Goal: Task Accomplishment & Management: Manage account settings

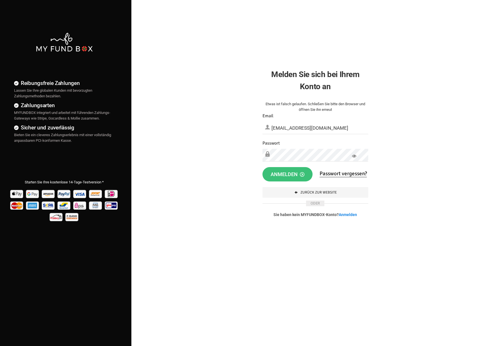
click at [289, 170] on button "Anmelden" at bounding box center [287, 174] width 50 height 15
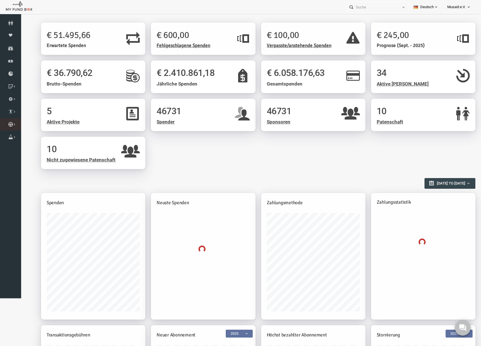
click at [0, 0] on link "Kurban Liste" at bounding box center [0, 0] width 0 height 0
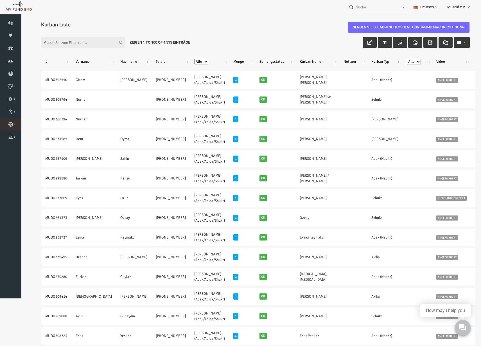
click at [0, 0] on link "Kurban Liste" at bounding box center [0, 0] width 0 height 0
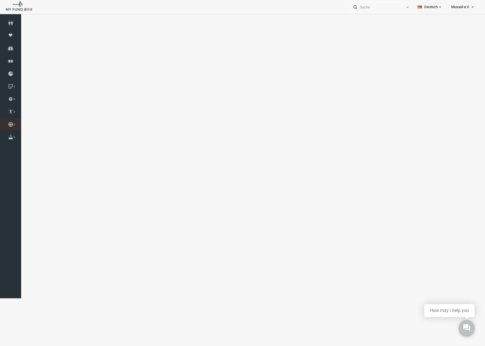
select select "100"
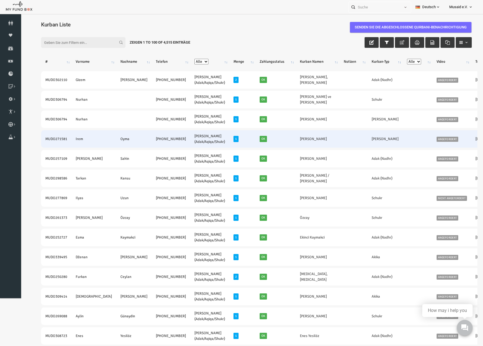
scroll to position [2, 0]
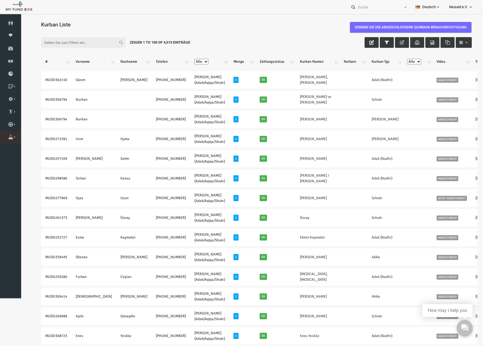
click at [0, 0] on icon at bounding box center [0, 0] width 0 height 0
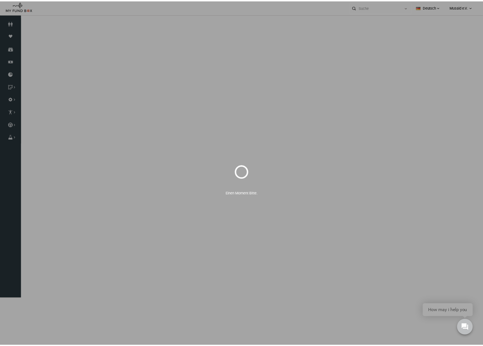
select select "100"
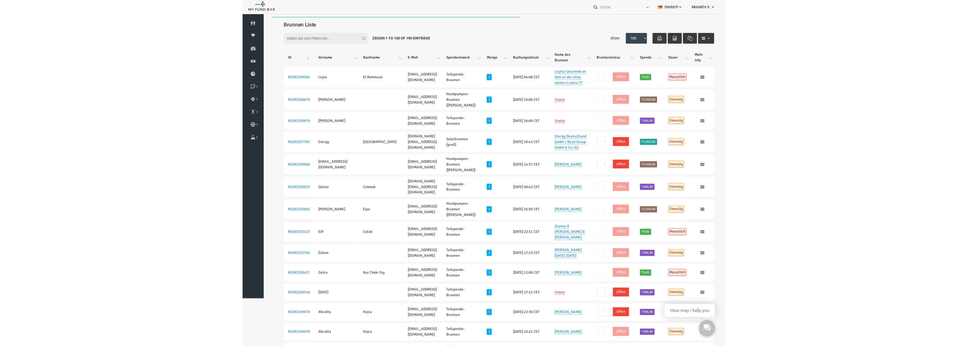
scroll to position [0, 0]
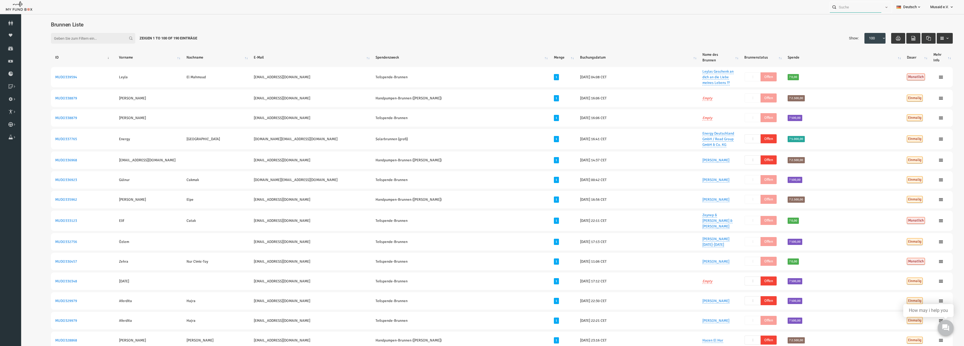
click at [485, 4] on input "text" at bounding box center [855, 7] width 51 height 10
click at [13, 51] on link "Spenden" at bounding box center [10, 48] width 21 height 12
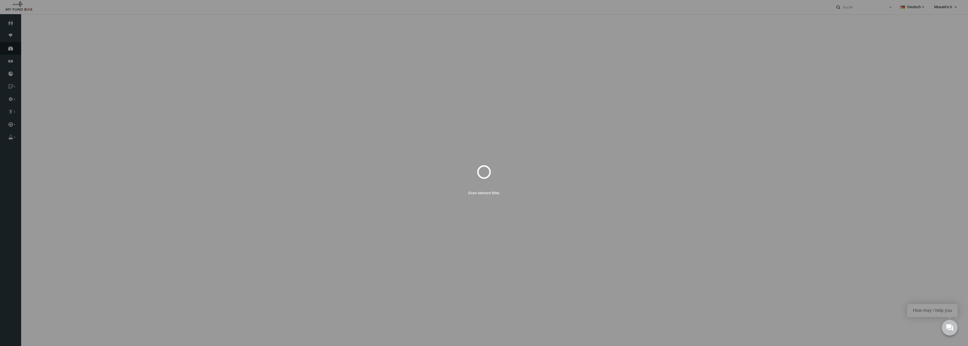
select select "100"
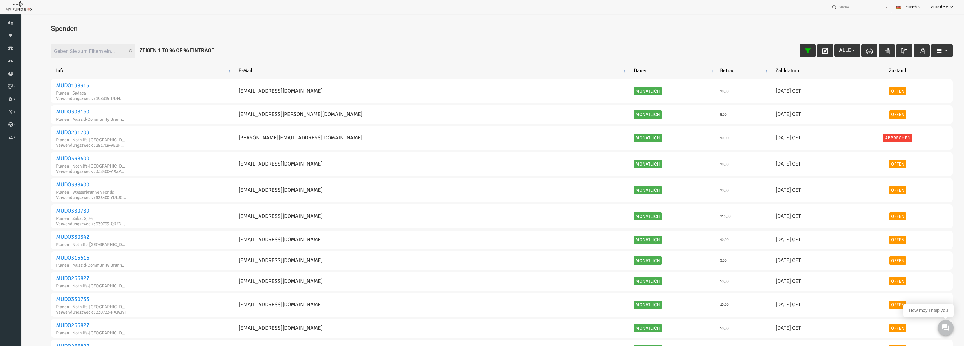
click at [485, 53] on icon "button" at bounding box center [789, 51] width 6 height 6
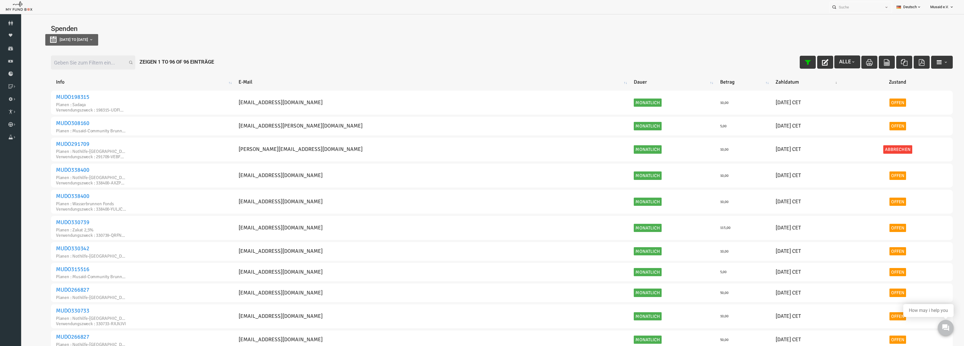
type input "[DATE]"
click at [79, 43] on button "[DATE] to [DATE]" at bounding box center [52, 40] width 53 height 12
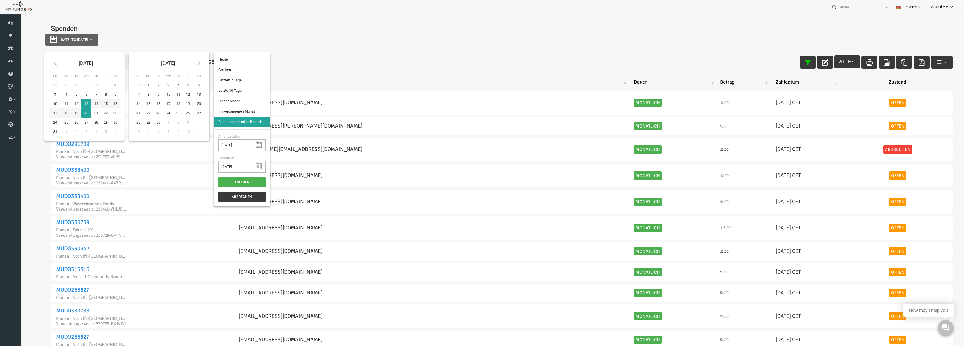
type input "[DATE]"
click at [224, 79] on li "Letzten 7 Tage" at bounding box center [223, 80] width 56 height 10
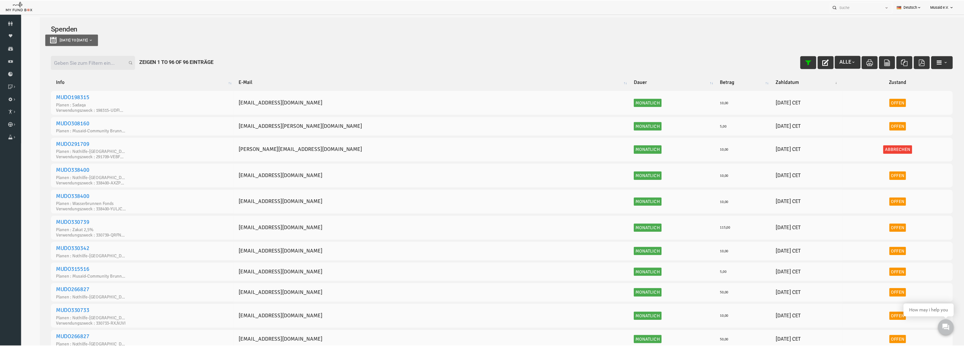
select select "100"
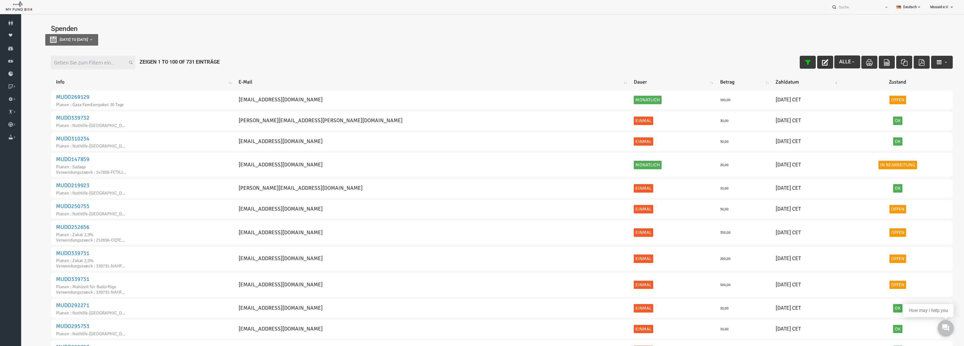
click at [485, 61] on button "button" at bounding box center [806, 62] width 16 height 13
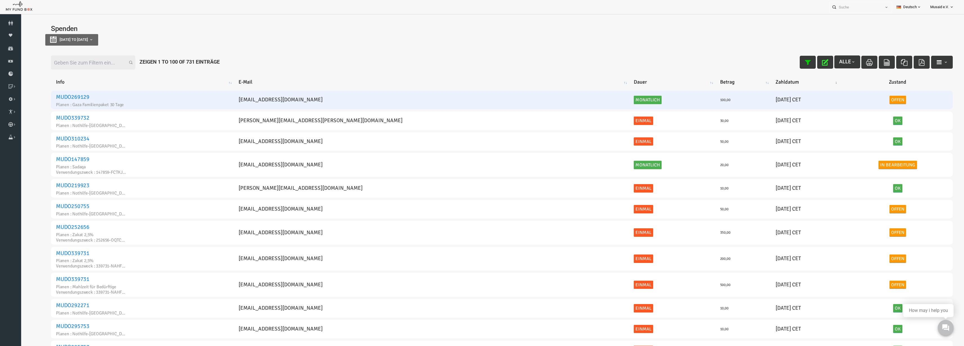
click at [485, 98] on link "Offen" at bounding box center [879, 100] width 17 height 8
click at [485, 84] on span "× Offen" at bounding box center [844, 84] width 56 height 6
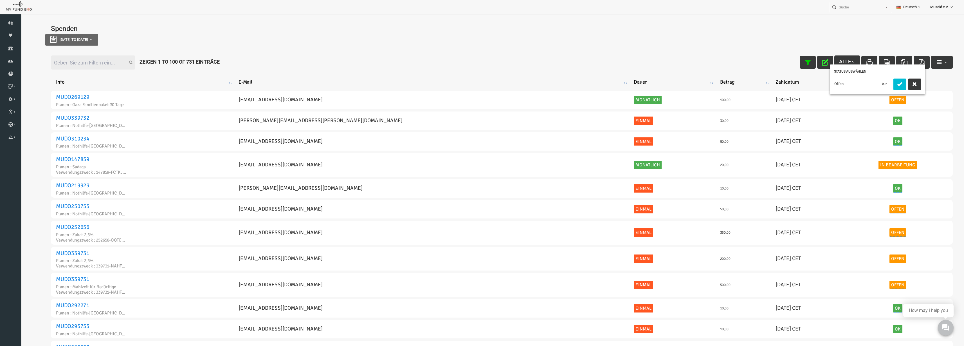
click at [485, 37] on div "[DATE] to [DATE]" at bounding box center [482, 40] width 913 height 12
click at [485, 66] on button "button" at bounding box center [806, 62] width 16 height 13
click at [9, 21] on icon at bounding box center [10, 23] width 21 height 5
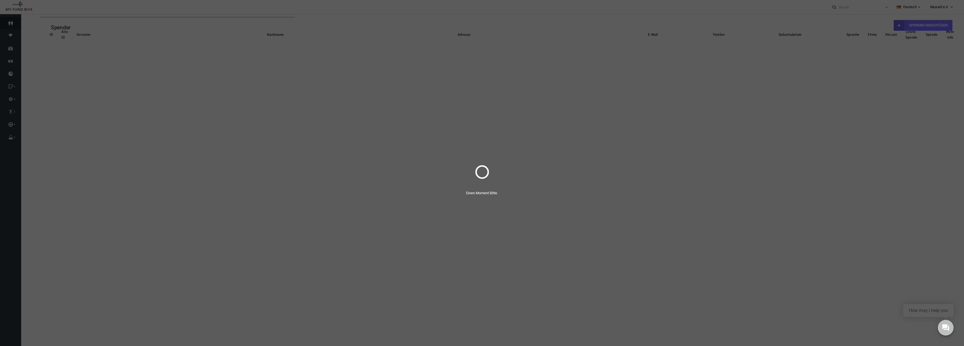
select select "100"
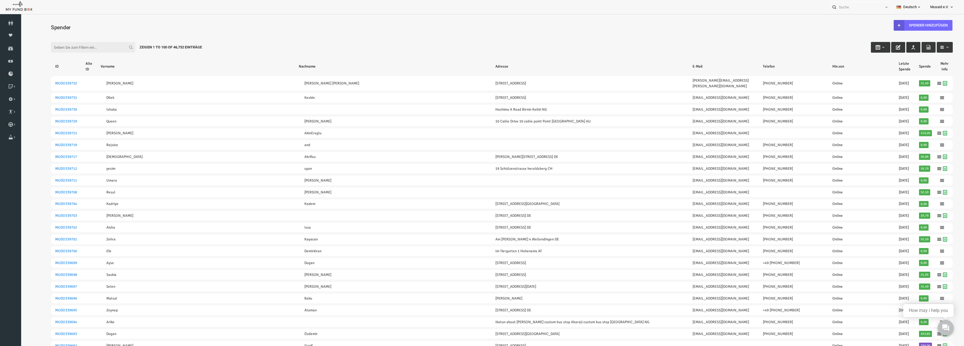
click at [485, 48] on icon "button" at bounding box center [894, 47] width 5 height 5
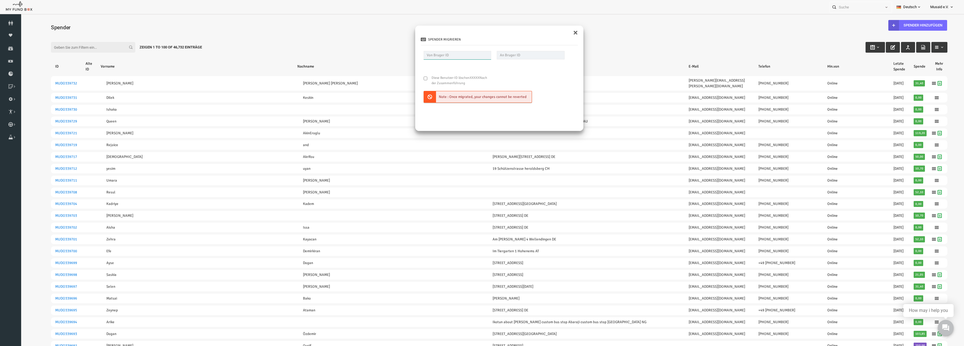
click at [441, 54] on input "text" at bounding box center [439, 55] width 68 height 8
drag, startPoint x: 34, startPoint y: 80, endPoint x: 61, endPoint y: 82, distance: 27.1
click at [408, 57] on input "text" at bounding box center [439, 55] width 68 height 8
click at [485, 53] on input "text" at bounding box center [512, 55] width 68 height 8
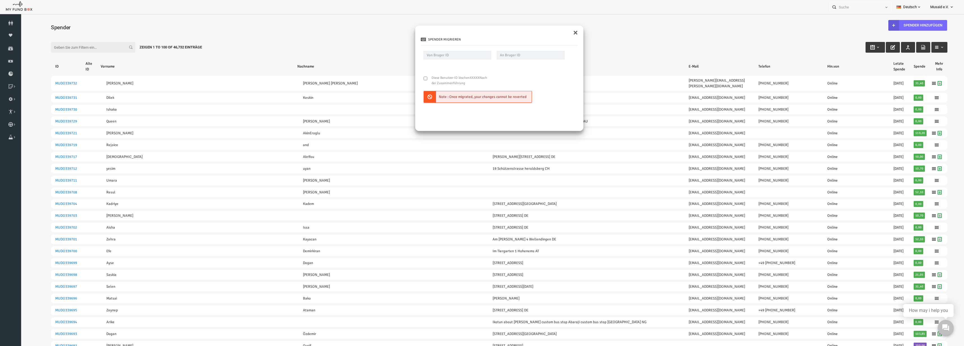
click at [485, 33] on div "Spender migrieren Diese Benutzer-ID löschen XXXXX Nach der Zusammenführung Note…" at bounding box center [480, 81] width 168 height 99
click at [485, 31] on div "× Spender migrieren Diese Benutzer-ID löschen XXXXX Nach der Zusammenführung No…" at bounding box center [480, 78] width 169 height 106
click at [485, 29] on button "×" at bounding box center [556, 32] width 5 height 8
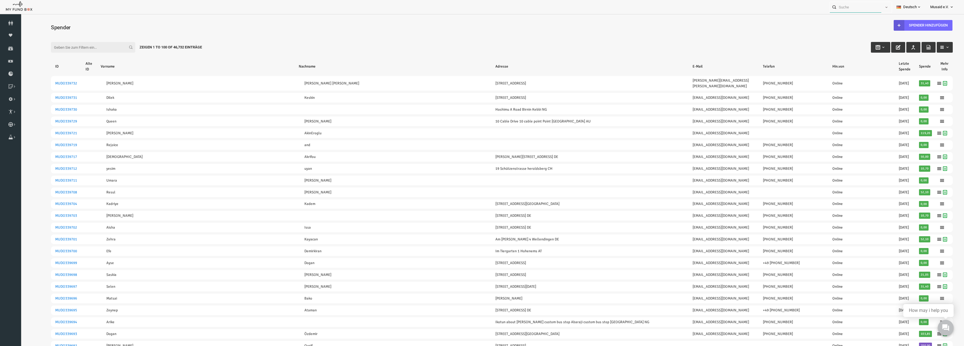
click at [485, 9] on input "text" at bounding box center [855, 7] width 51 height 10
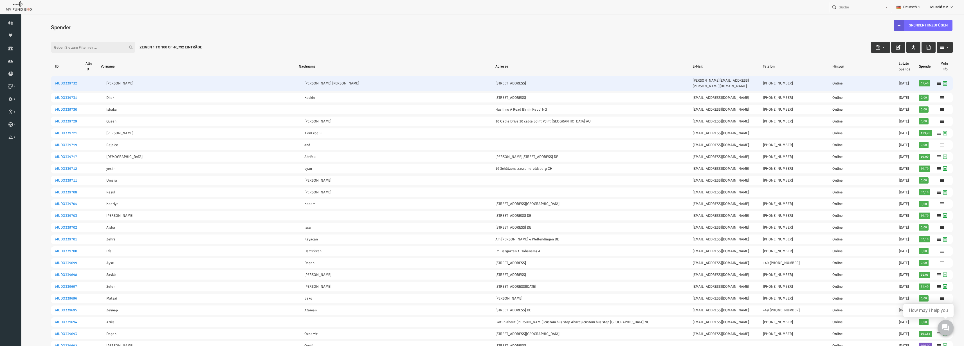
click at [44, 77] on td "MUDO339732" at bounding box center [47, 83] width 30 height 15
click at [44, 81] on link "MUDO339732" at bounding box center [47, 83] width 22 height 5
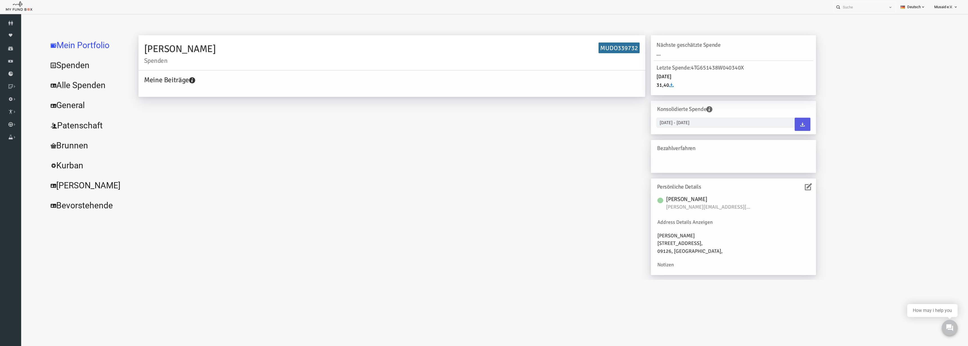
click at [485, 188] on div "Persönliche Details" at bounding box center [714, 186] width 160 height 11
click at [485, 188] on icon at bounding box center [788, 186] width 7 height 7
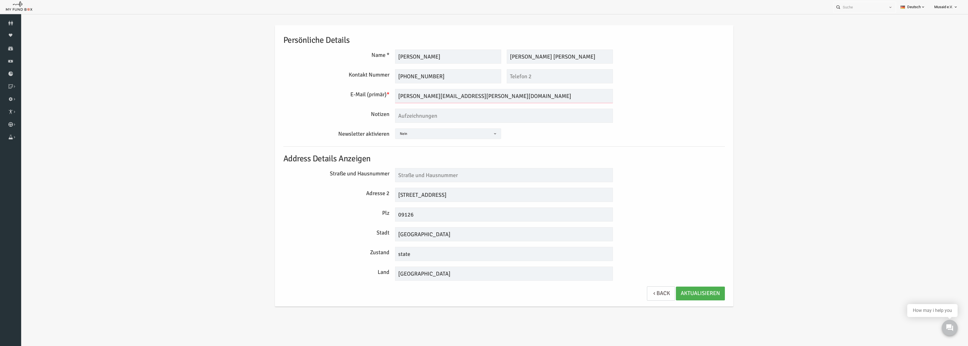
click at [429, 101] on input "[PERSON_NAME][EMAIL_ADDRESS][PERSON_NAME][DOMAIN_NAME]" at bounding box center [485, 96] width 218 height 14
click at [419, 112] on textarea at bounding box center [485, 116] width 218 height 14
click at [409, 127] on div "Persönliche Details Name * [PERSON_NAME] Maximal 255 Zeichen Beschreibung erlau…" at bounding box center [485, 165] width 453 height 281
click at [407, 130] on span "Nein" at bounding box center [429, 133] width 106 height 11
click at [415, 126] on div "Persönliche Details Name * [PERSON_NAME] Maximal 255 Zeichen Beschreibung erlau…" at bounding box center [485, 165] width 453 height 281
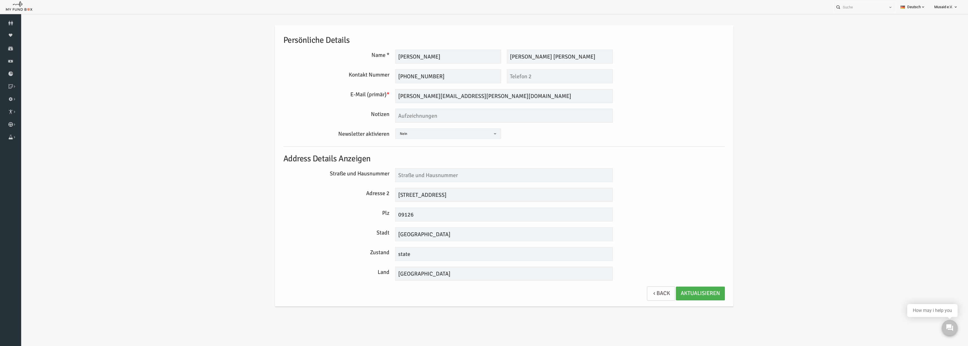
click at [414, 130] on span "Nein" at bounding box center [429, 133] width 106 height 11
click at [485, 166] on div "Persönliche Details Name * [PERSON_NAME] Maximal 255 Zeichen Beschreibung erlau…" at bounding box center [485, 165] width 453 height 281
drag, startPoint x: 376, startPoint y: 96, endPoint x: 339, endPoint y: 96, distance: 37.4
click at [339, 96] on div "E-Mail (primär) * [PERSON_NAME][EMAIL_ADDRESS][PERSON_NAME][DOMAIN_NAME] Wir we…" at bounding box center [484, 96] width 447 height 14
click at [485, 289] on link "Back" at bounding box center [642, 293] width 28 height 14
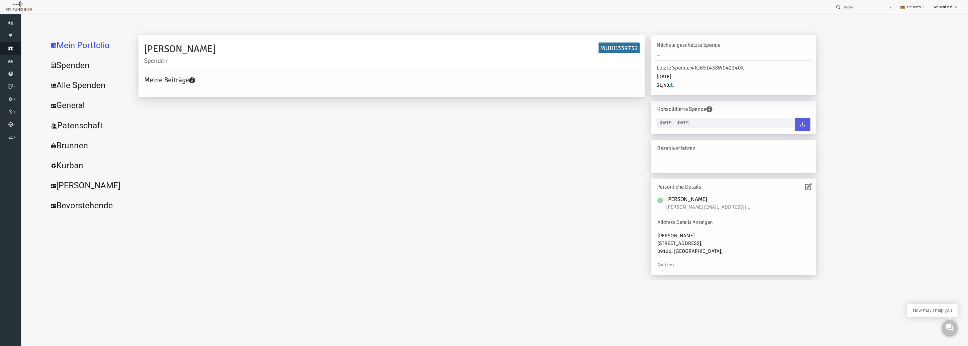
click at [14, 47] on icon at bounding box center [10, 48] width 21 height 5
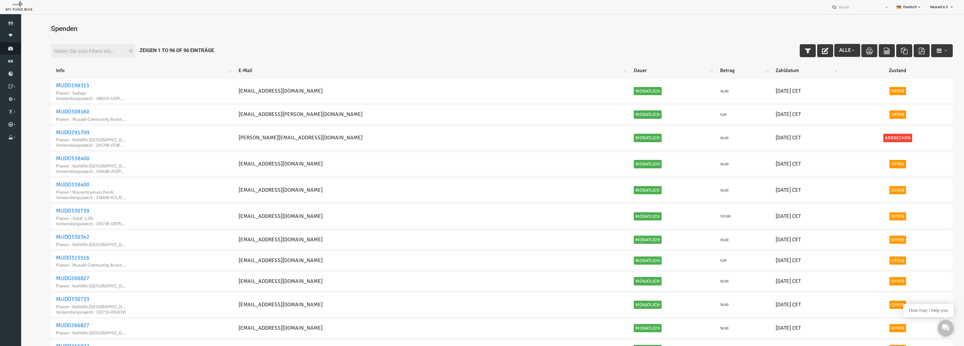
click at [11, 49] on icon at bounding box center [10, 48] width 21 height 5
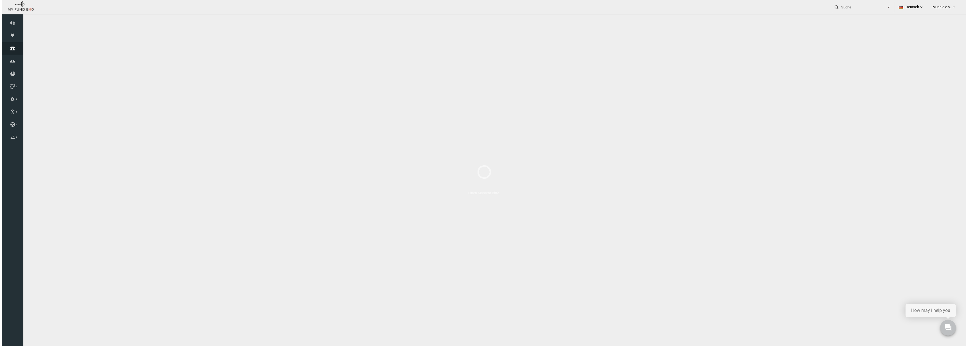
select select "100"
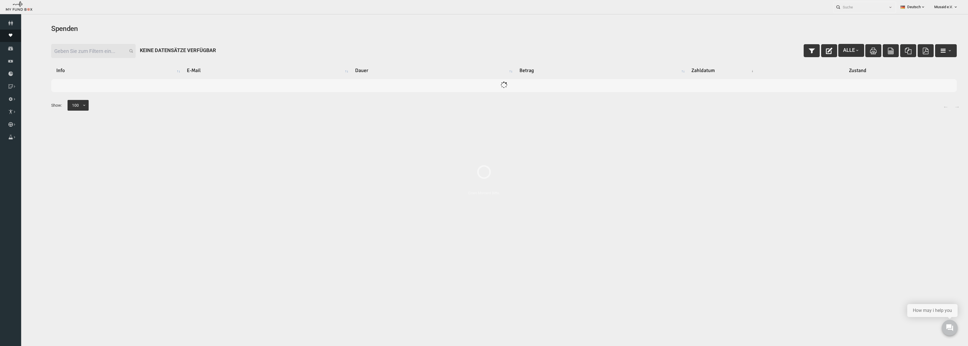
click at [10, 35] on icon at bounding box center [10, 35] width 21 height 4
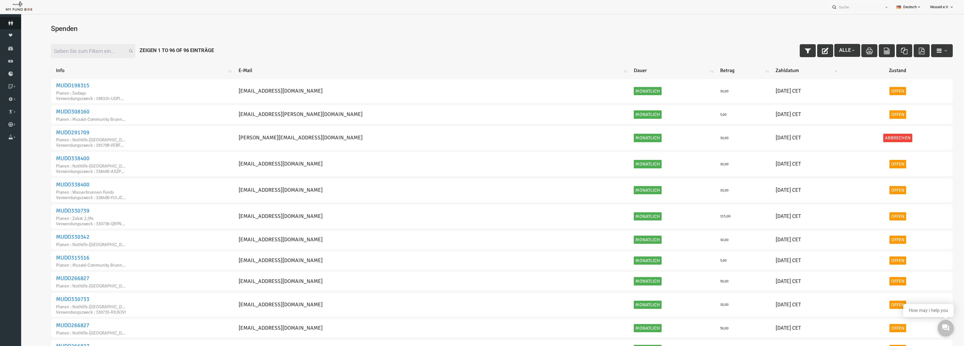
click at [18, 18] on link "Spender" at bounding box center [10, 23] width 21 height 12
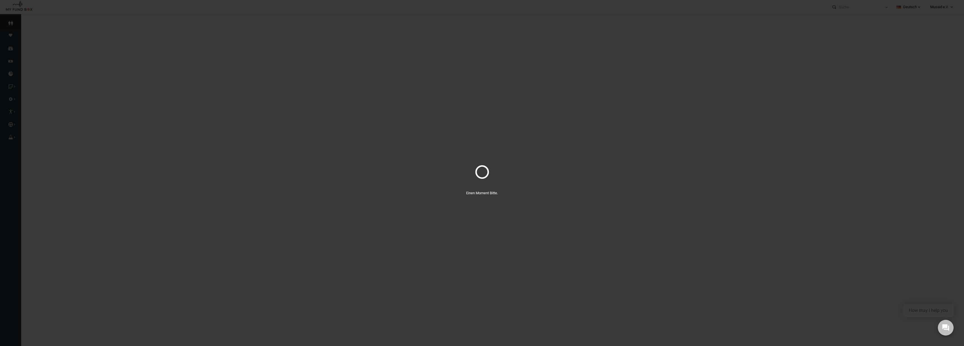
select select "100"
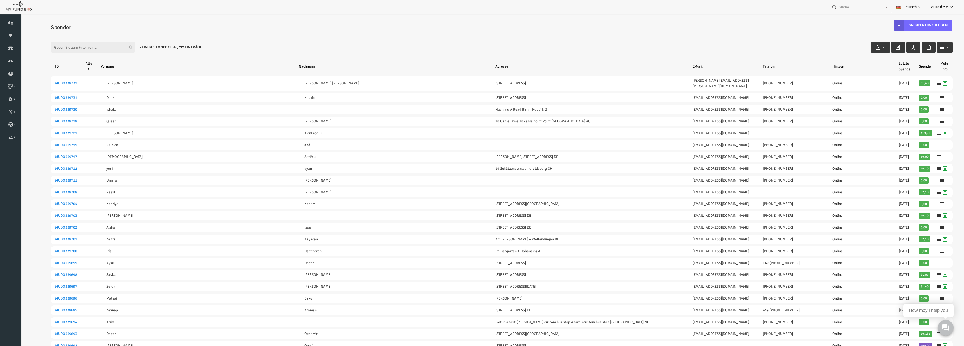
click at [485, 50] on button "button" at bounding box center [926, 47] width 16 height 11
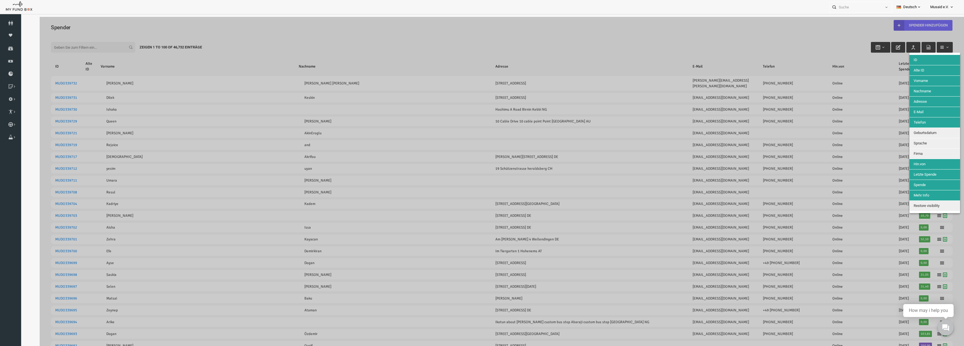
click at [485, 154] on button "Firma" at bounding box center [916, 154] width 51 height 10
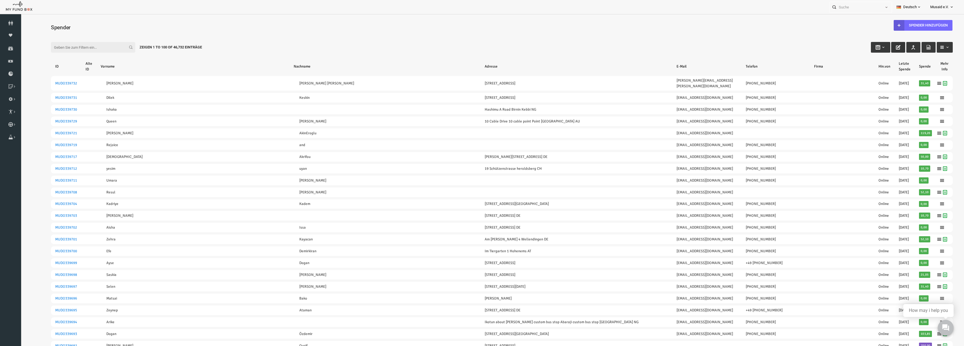
click at [485, 47] on button "button" at bounding box center [879, 47] width 14 height 11
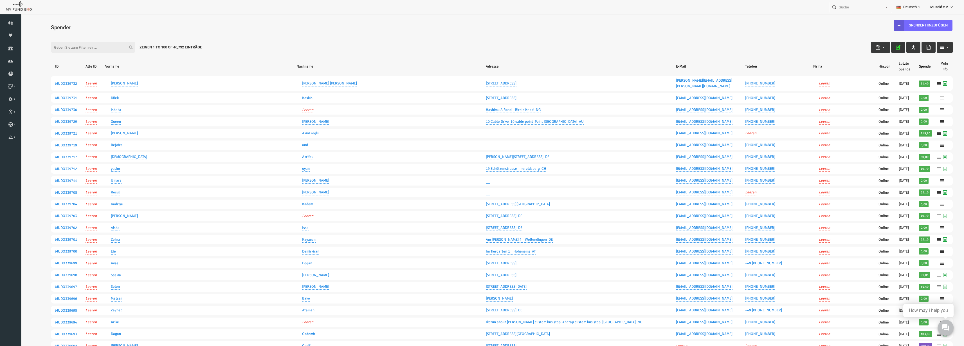
click at [485, 46] on icon "button" at bounding box center [879, 47] width 5 height 5
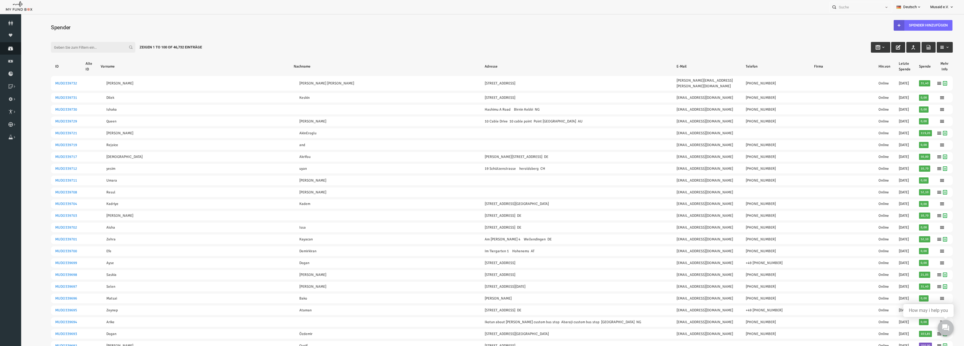
click at [1, 45] on link "Spenden" at bounding box center [10, 48] width 21 height 12
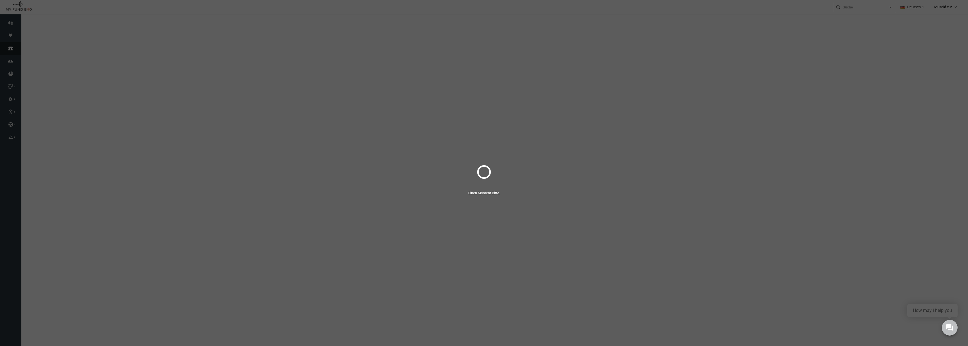
select select "100"
